Goal: Information Seeking & Learning: Learn about a topic

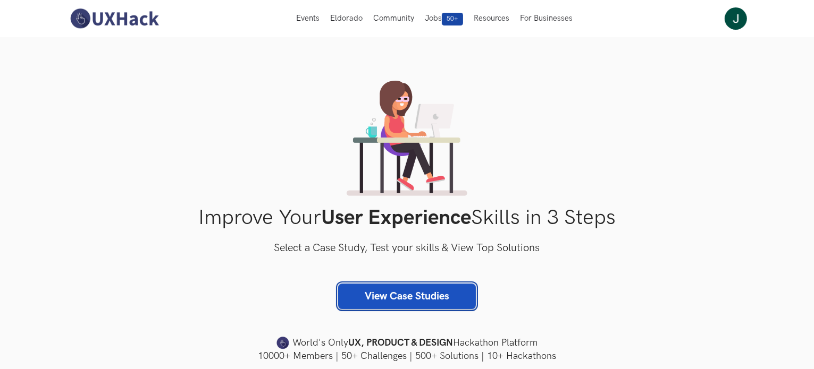
click at [361, 296] on link "View Case Studies" at bounding box center [407, 297] width 138 height 26
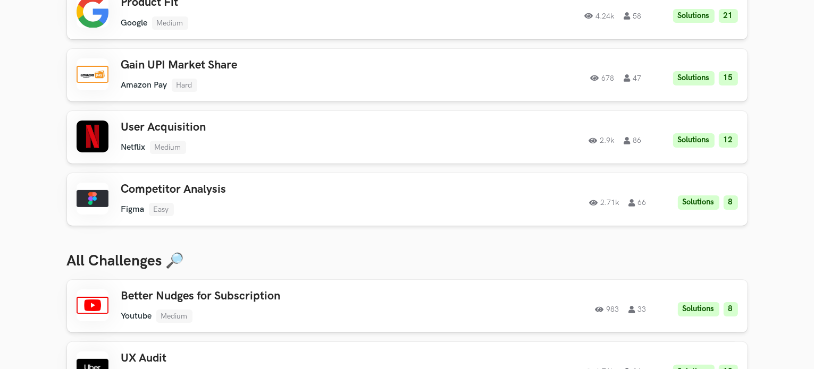
scroll to position [266, 0]
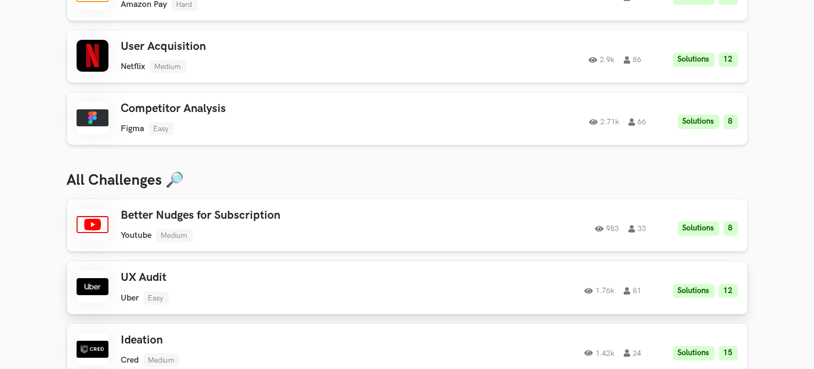
click at [135, 273] on h3 "UX Audit" at bounding box center [272, 278] width 302 height 14
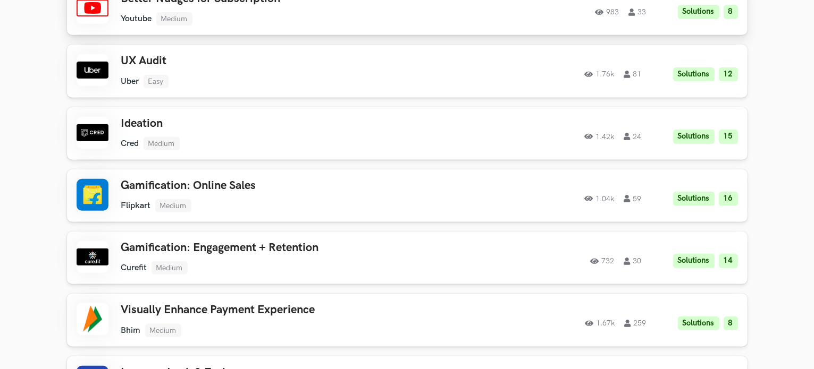
scroll to position [585, 0]
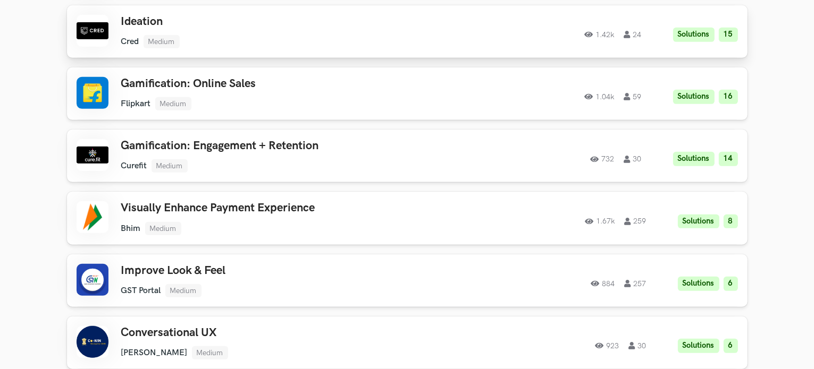
click at [232, 29] on div "Ideation Cred Medium Cred Medium Solutions 15 1.42k 24" at bounding box center [272, 31] width 302 height 33
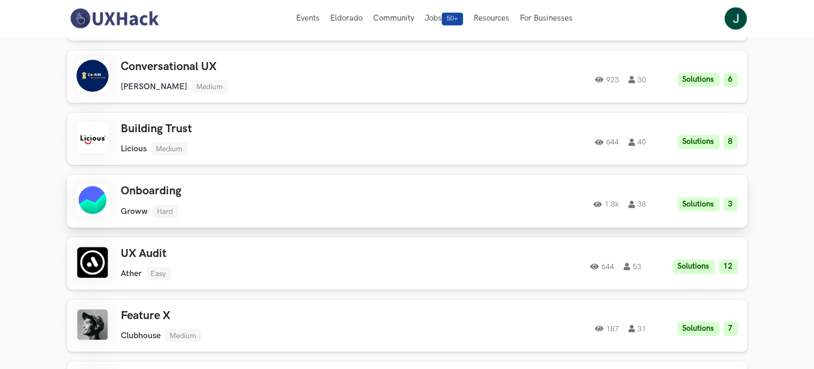
scroll to position [850, 0]
click at [273, 198] on h3 "Onboarding" at bounding box center [272, 192] width 302 height 14
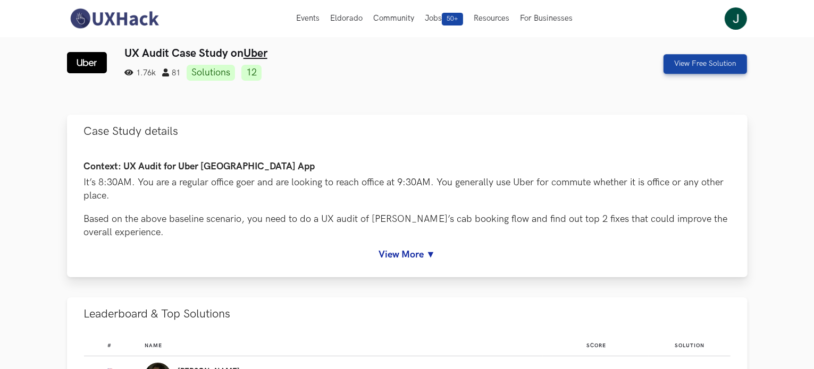
scroll to position [106, 0]
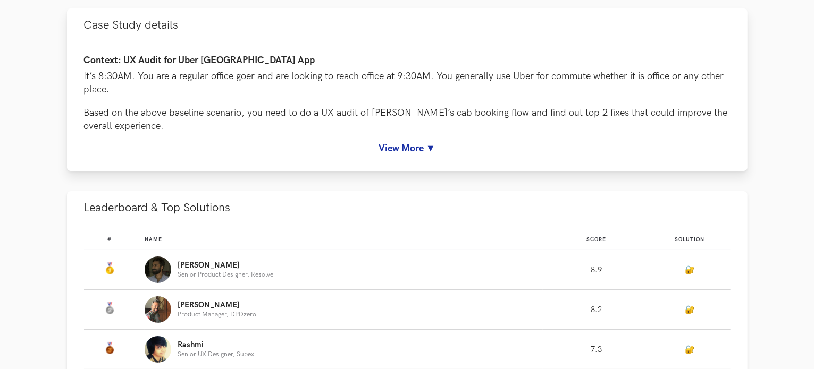
click at [396, 159] on div "Context: UX Audit for Uber India App It’s 8:30AM. You are a regular office goer…" at bounding box center [407, 106] width 680 height 129
click at [398, 151] on link "View More ▼" at bounding box center [407, 148] width 646 height 11
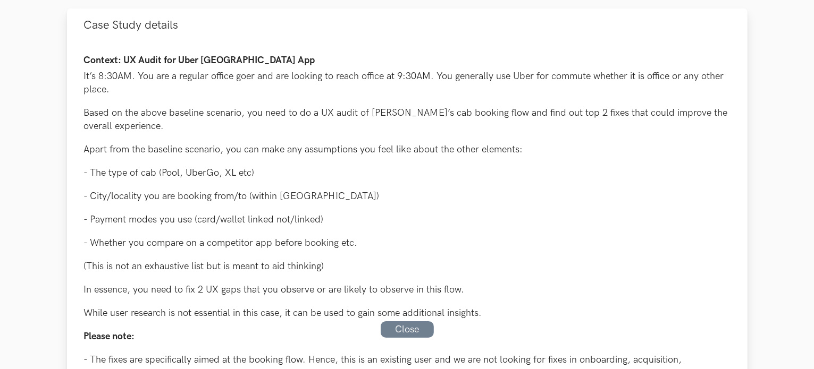
click at [113, 67] on div "Context: UX Audit for Uber India App It’s 8:30AM. You are a regular office goer…" at bounding box center [407, 306] width 646 height 502
click at [153, 81] on p "It’s 8:30AM. You are a regular office goer and are looking to reach office at 9…" at bounding box center [407, 83] width 646 height 27
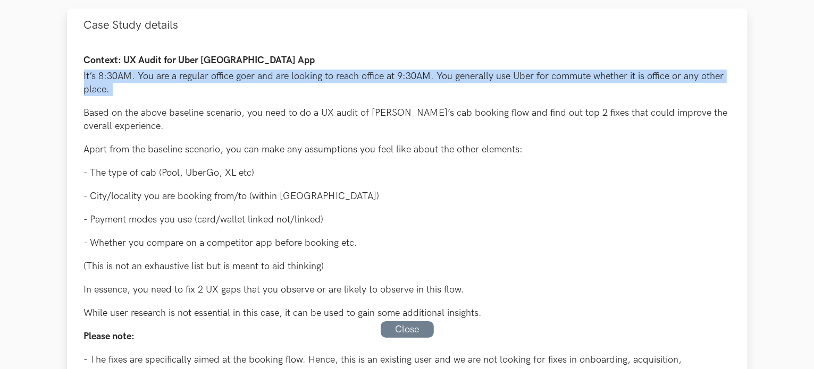
click at [153, 81] on p "It’s 8:30AM. You are a regular office goer and are looking to reach office at 9…" at bounding box center [407, 83] width 646 height 27
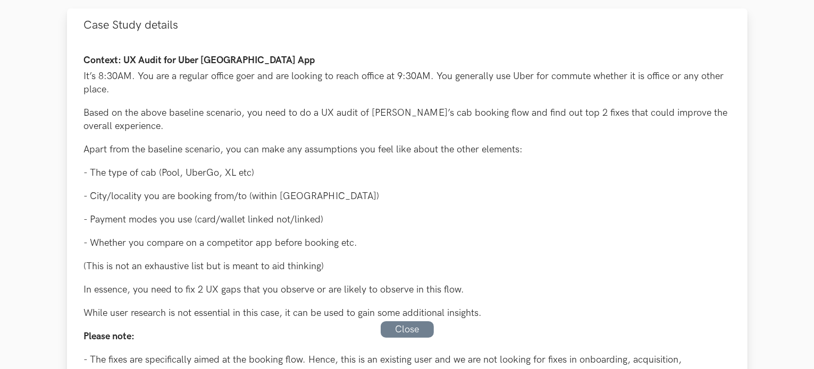
click at [244, 159] on div "Context: UX Audit for Uber India App It’s 8:30AM. You are a regular office goer…" at bounding box center [407, 306] width 646 height 502
click at [529, 216] on p "- Payment modes you use (card/wallet linked not/linked)" at bounding box center [407, 219] width 646 height 13
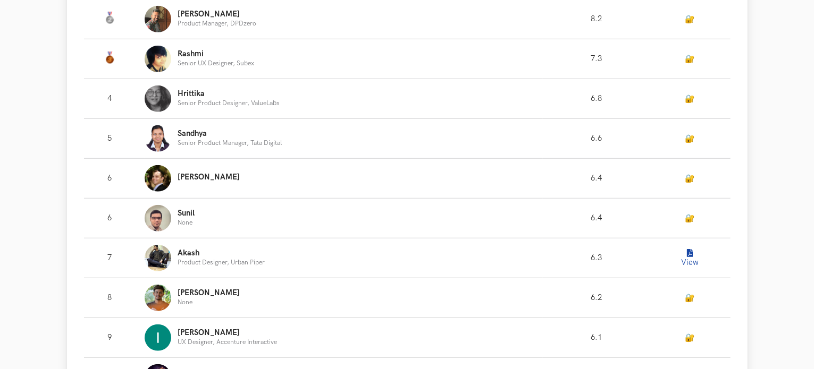
scroll to position [850, 0]
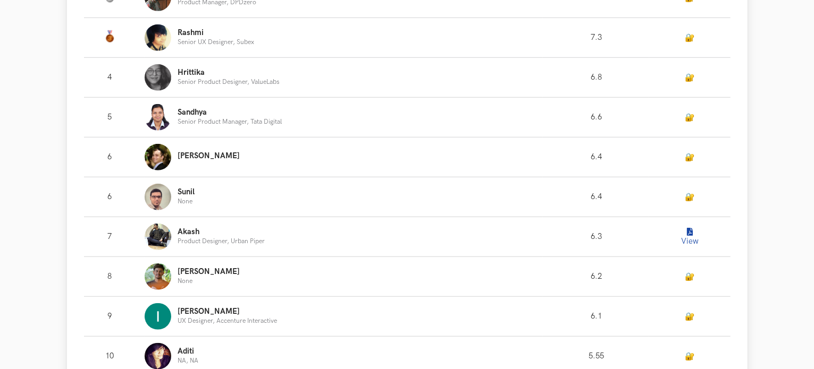
click at [695, 234] on button "View" at bounding box center [689, 236] width 21 height 21
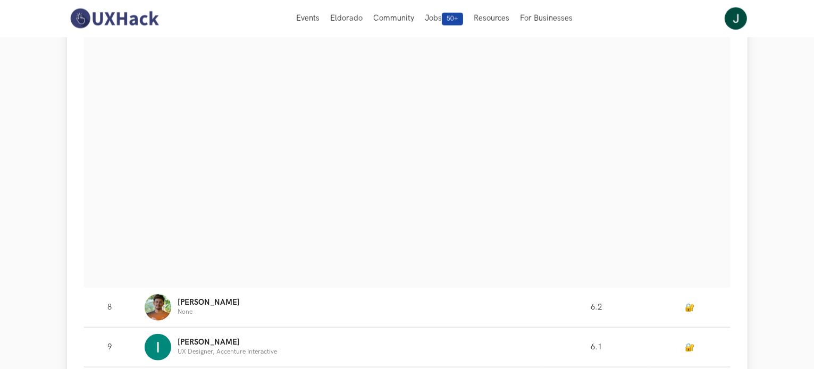
scroll to position [1063, 0]
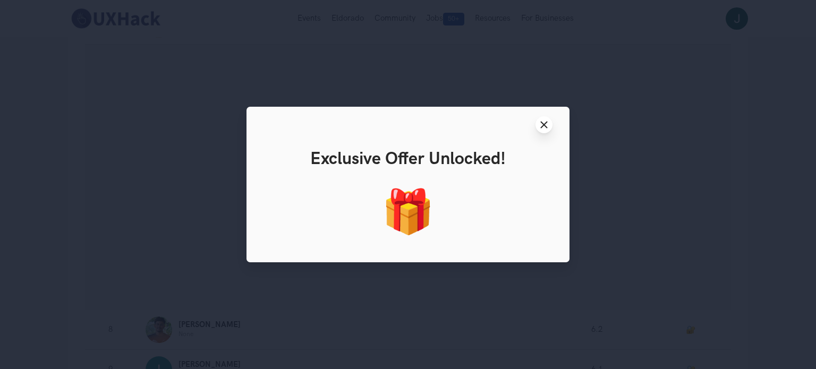
click at [548, 125] on icon "Close modal window" at bounding box center [544, 125] width 9 height 9
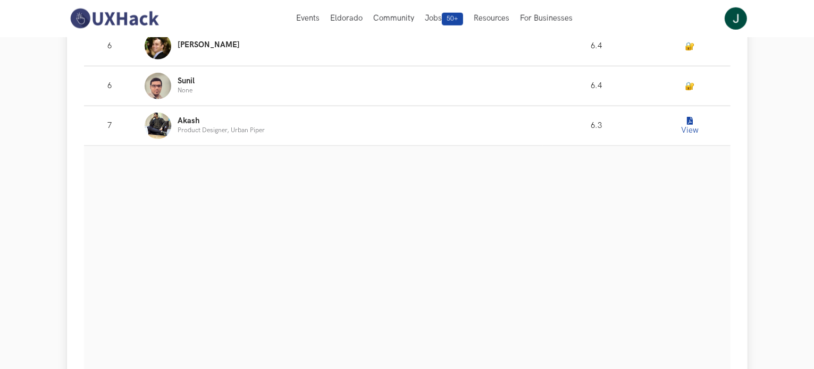
scroll to position [797, 0]
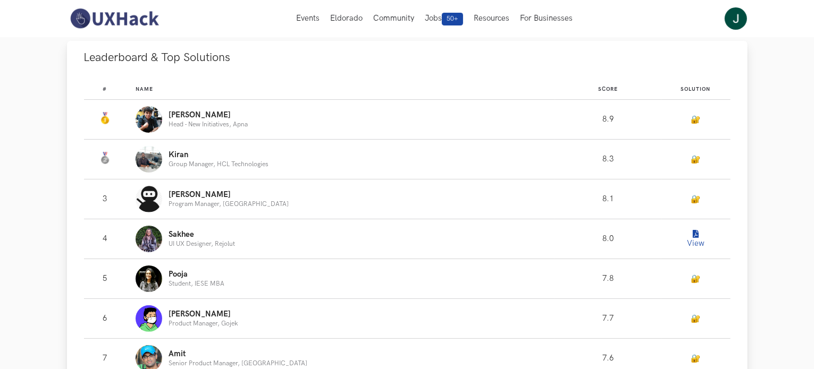
scroll to position [53, 0]
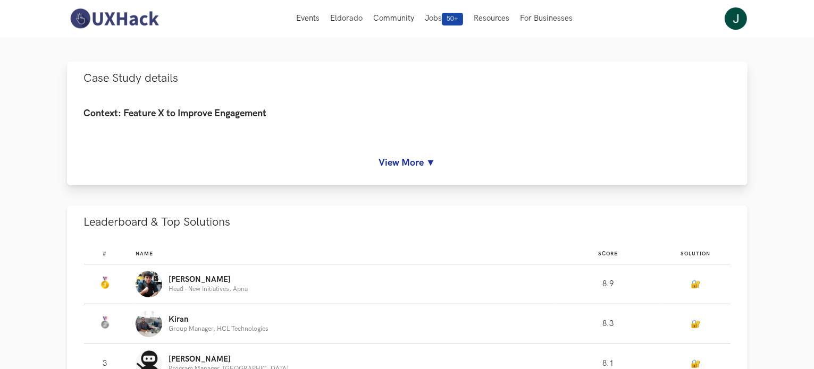
click at [395, 163] on link "View More ▼" at bounding box center [407, 162] width 646 height 11
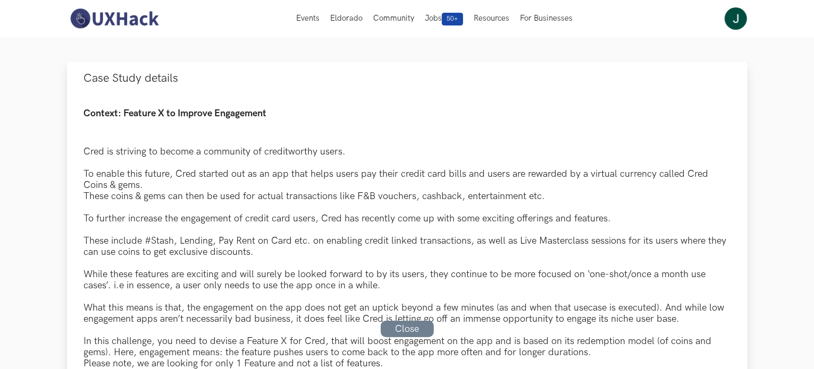
click at [88, 140] on div "Context: Feature X to Improve Engagement Cred is striving to become a community…" at bounding box center [407, 333] width 646 height 451
click at [89, 140] on div "Context: Feature X to Improve Engagement Cred is striving to become a community…" at bounding box center [407, 333] width 646 height 451
click at [170, 174] on div "To enable this future, Cred started out as an app that helps users pay their cr…" at bounding box center [407, 179] width 646 height 22
click at [171, 175] on div "To enable this future, Cred started out as an app that helps users pay their cr…" at bounding box center [407, 179] width 646 height 22
click at [171, 176] on div "To enable this future, Cred started out as an app that helps users pay their cr…" at bounding box center [407, 179] width 646 height 22
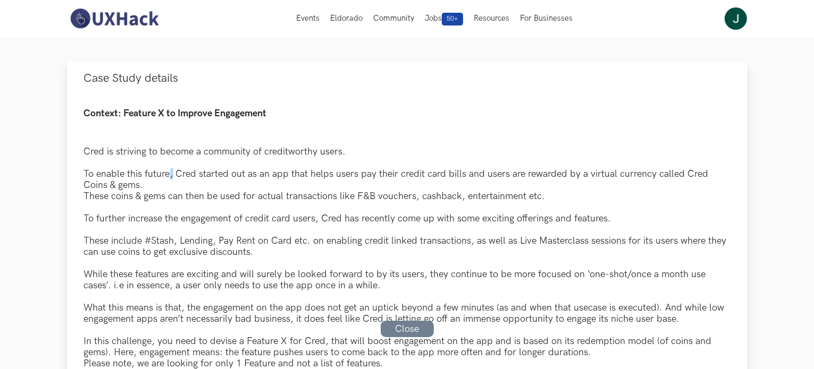
click at [171, 177] on div "To enable this future, Cred started out as an app that helps users pay their cr…" at bounding box center [407, 179] width 646 height 22
click at [302, 117] on h4 "Context: Feature X to Improve Engagement" at bounding box center [407, 113] width 646 height 11
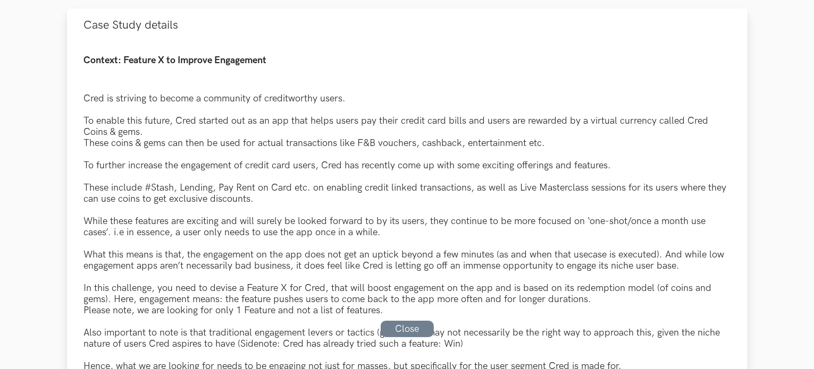
scroll to position [159, 0]
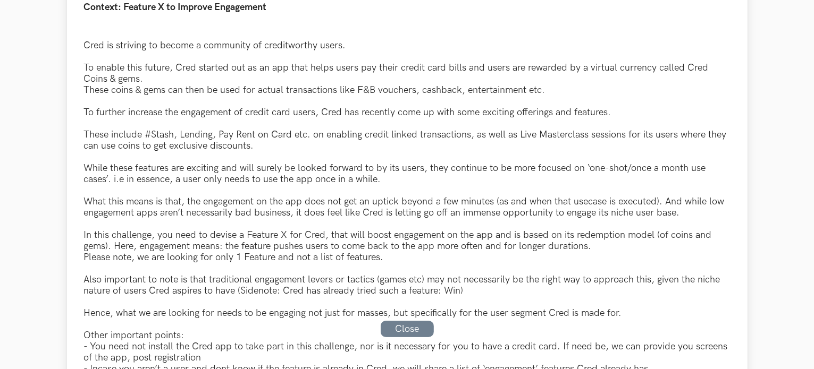
click at [196, 135] on div "These include #Stash, Lending, Pay Rent on Card etc. on enabling credit linked …" at bounding box center [407, 140] width 646 height 22
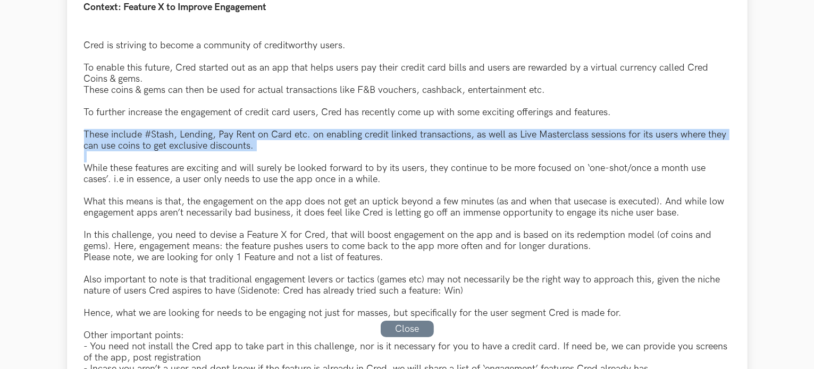
click at [196, 135] on div "These include #Stash, Lending, Pay Rent on Card etc. on enabling credit linked …" at bounding box center [407, 140] width 646 height 22
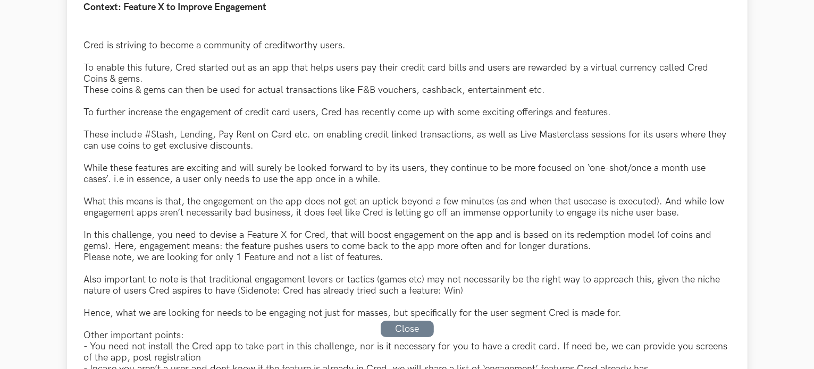
click at [237, 171] on div "While these features are exciting and will surely be looked forward to by its u…" at bounding box center [407, 174] width 646 height 22
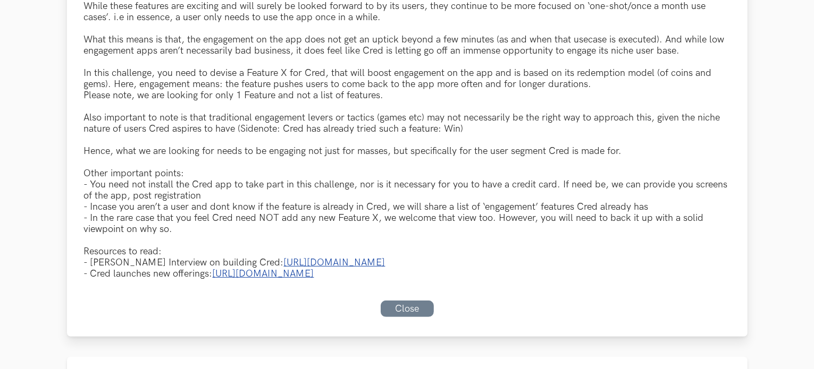
scroll to position [372, 0]
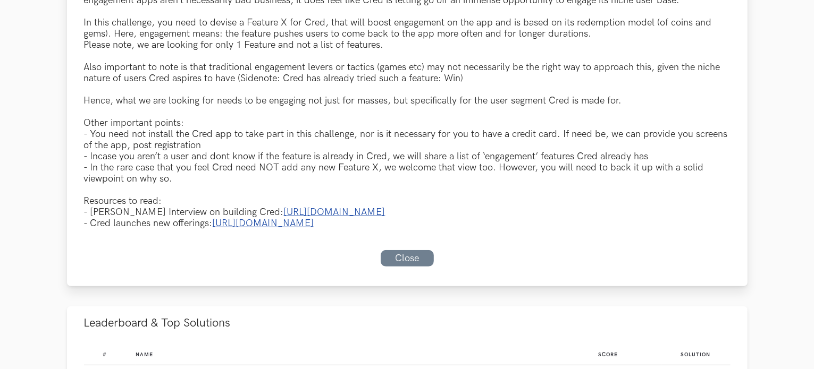
click at [284, 218] on link "https://www.youtube.com/watch?v=DVTksz0vizU" at bounding box center [335, 212] width 102 height 11
click at [302, 229] on link "https://blog.cred.club/money-matters/cred-enhances-financial-confidence-for-cre…" at bounding box center [264, 223] width 102 height 11
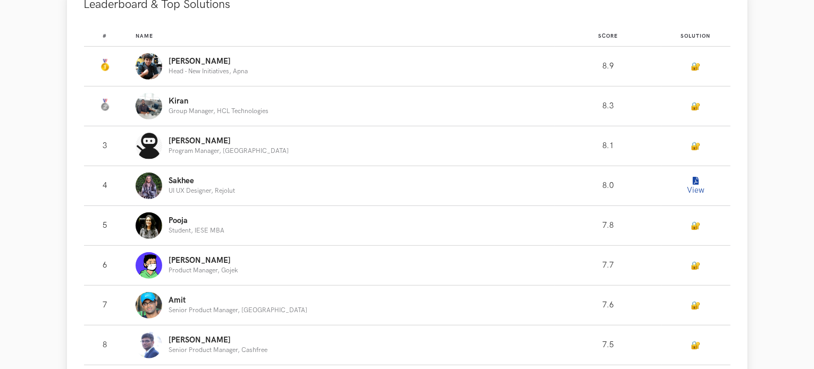
click at [687, 197] on button "View" at bounding box center [695, 185] width 21 height 21
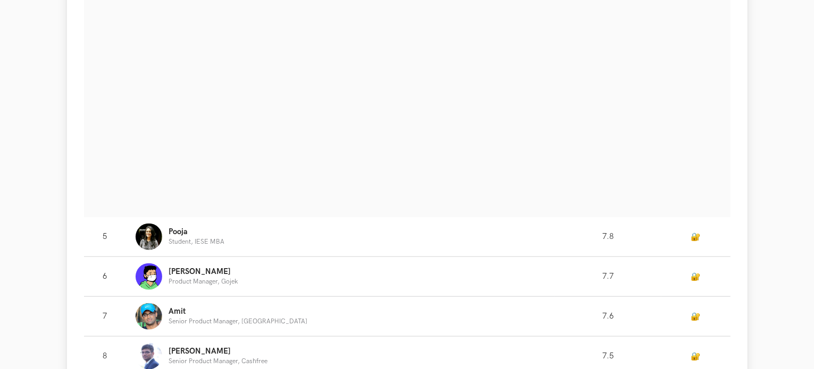
scroll to position [957, 0]
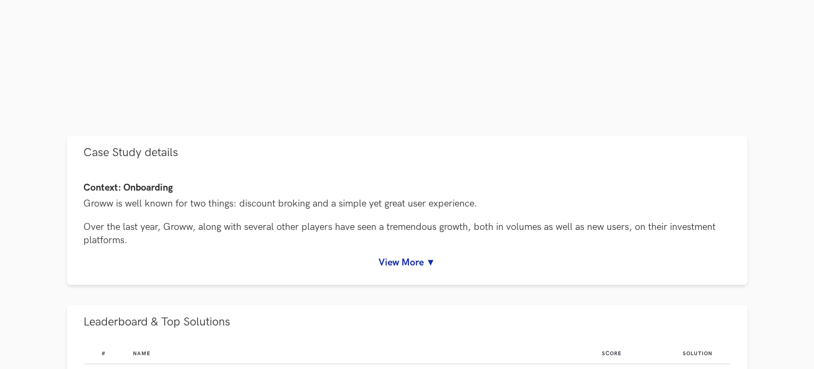
scroll to position [372, 0]
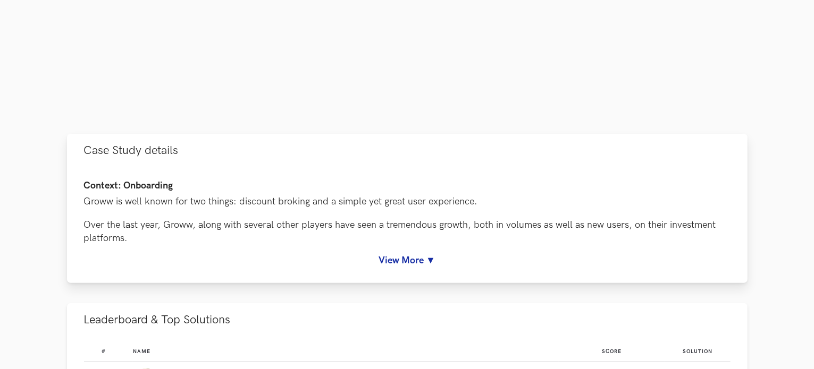
click at [386, 268] on div "Context: Onboarding Groww is well known for two things: discount broking and a …" at bounding box center [407, 225] width 680 height 116
click at [395, 259] on link "View More ▼" at bounding box center [407, 260] width 646 height 11
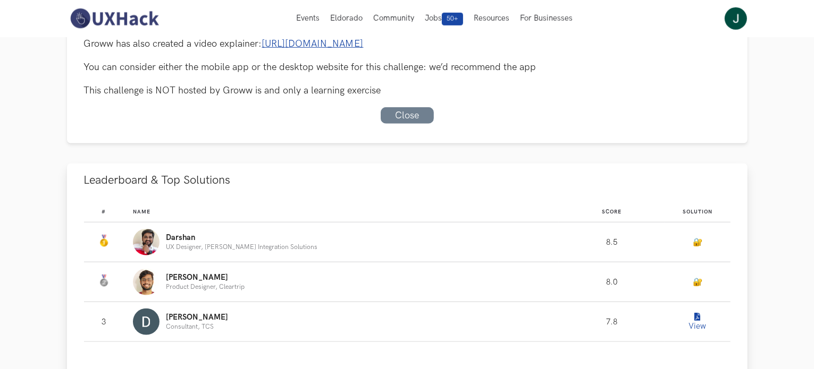
scroll to position [850, 0]
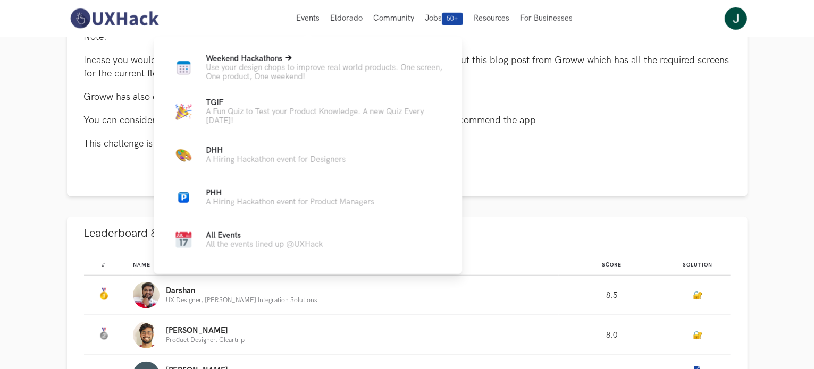
click at [298, 56] on p "Weekend Hackathons Live" at bounding box center [325, 58] width 239 height 9
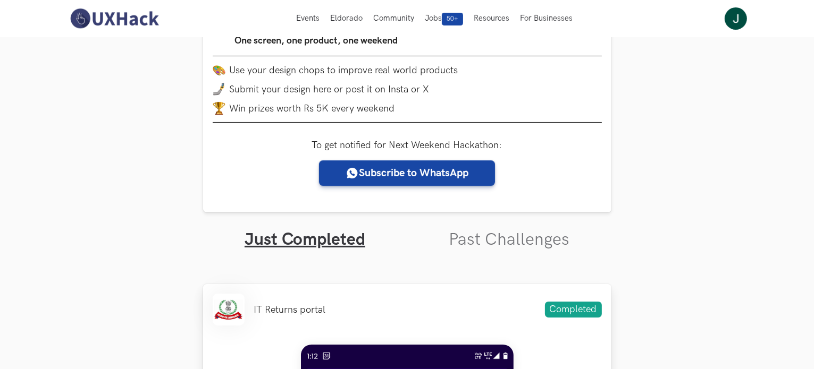
scroll to position [159, 0]
click at [471, 242] on link "Past Challenges" at bounding box center [509, 240] width 121 height 21
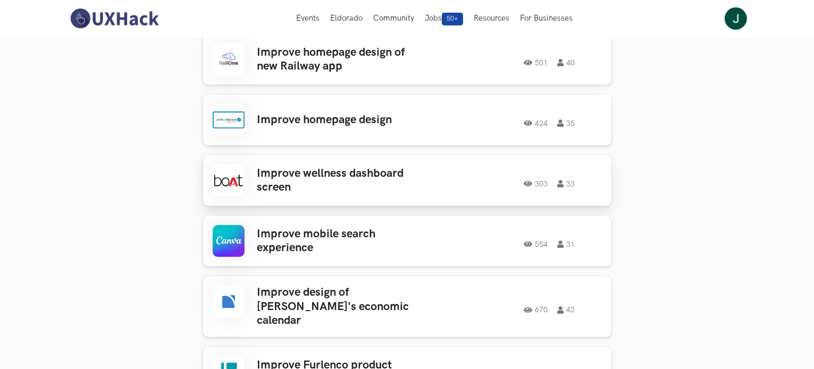
scroll to position [478, 0]
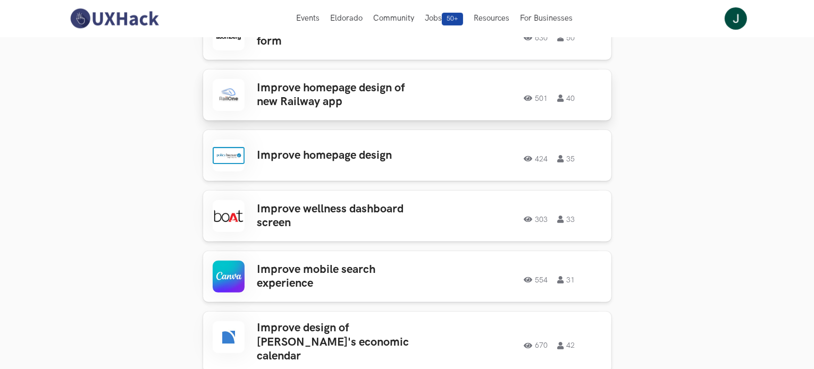
click at [326, 86] on h3 "Improve homepage design of new Railway app" at bounding box center [340, 95] width 166 height 28
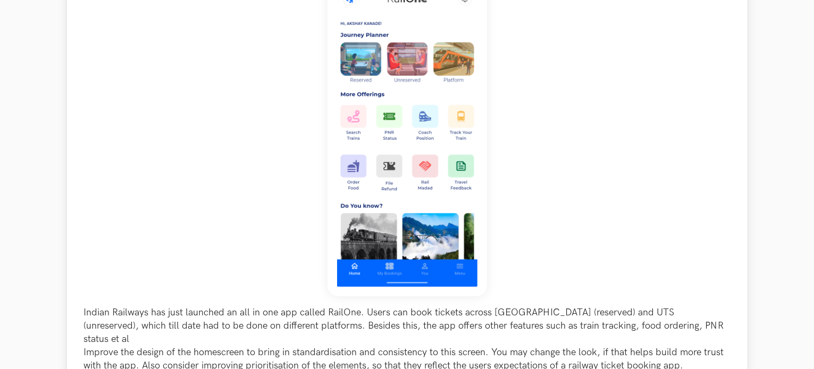
scroll to position [213, 0]
